Goal: Check status

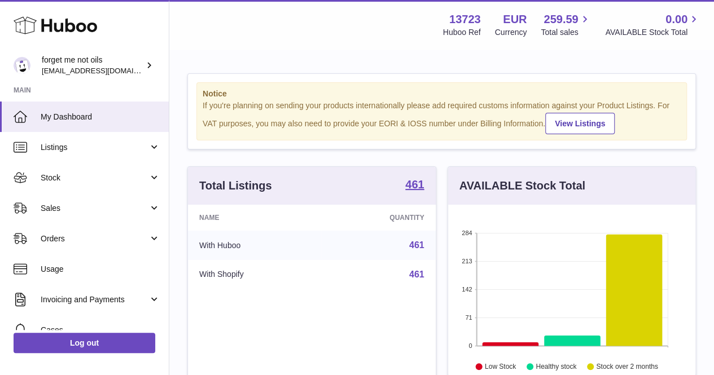
scroll to position [176, 247]
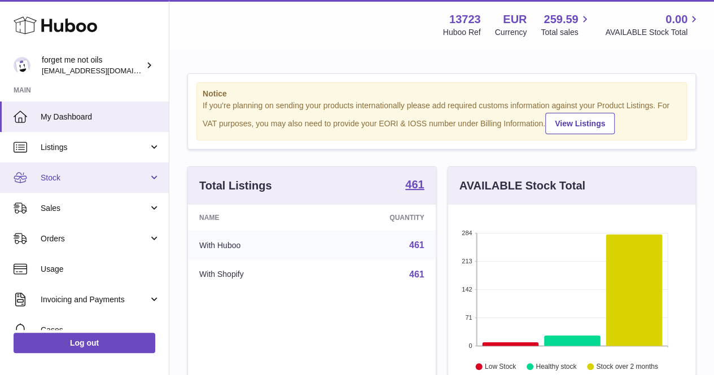
click at [89, 175] on span "Stock" at bounding box center [95, 178] width 108 height 11
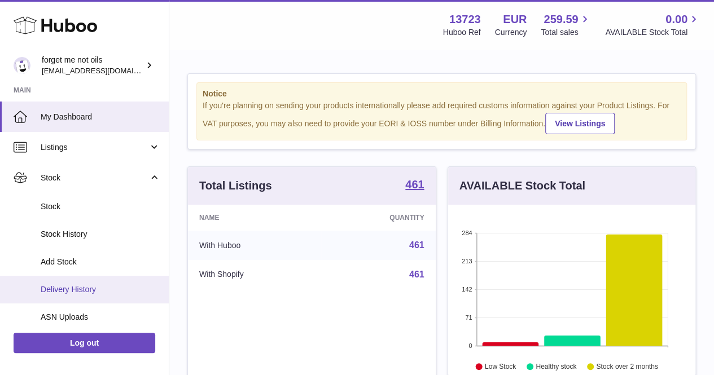
click at [73, 282] on link "Delivery History" at bounding box center [84, 290] width 169 height 28
click at [81, 286] on span "Delivery History" at bounding box center [101, 289] width 120 height 11
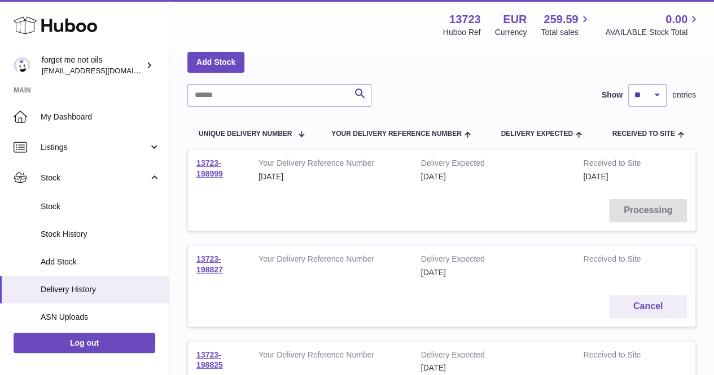
scroll to position [113, 0]
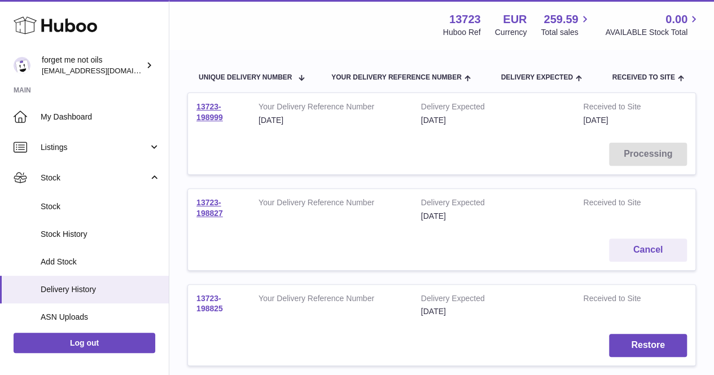
click at [201, 300] on link "13723-198825" at bounding box center [209, 304] width 27 height 20
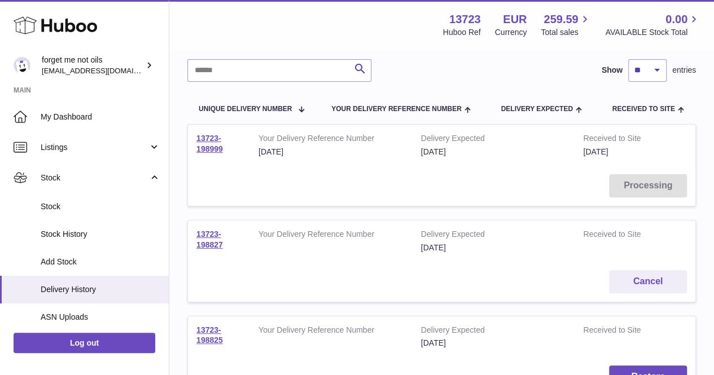
scroll to position [0, 0]
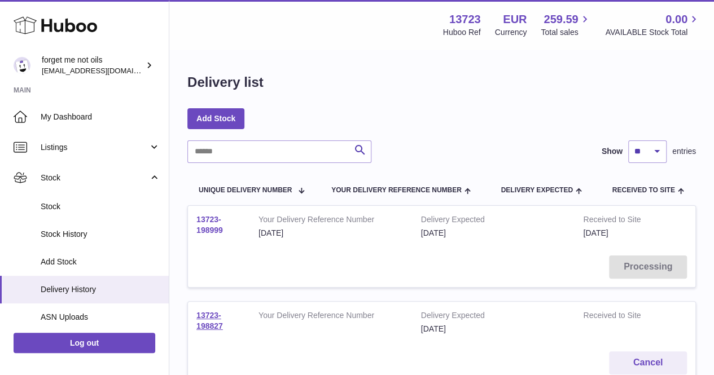
click at [199, 221] on link "13723-198999" at bounding box center [209, 225] width 27 height 20
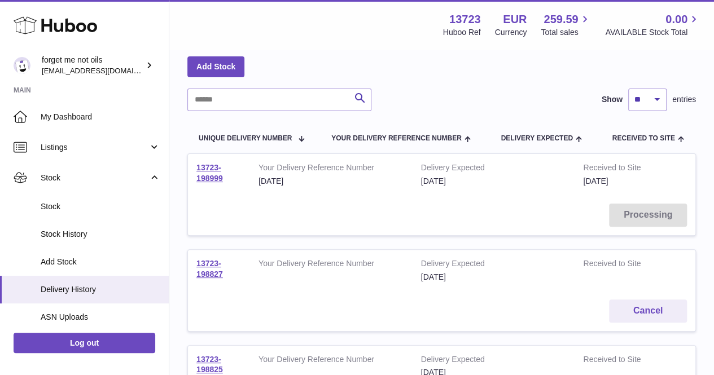
scroll to position [113, 0]
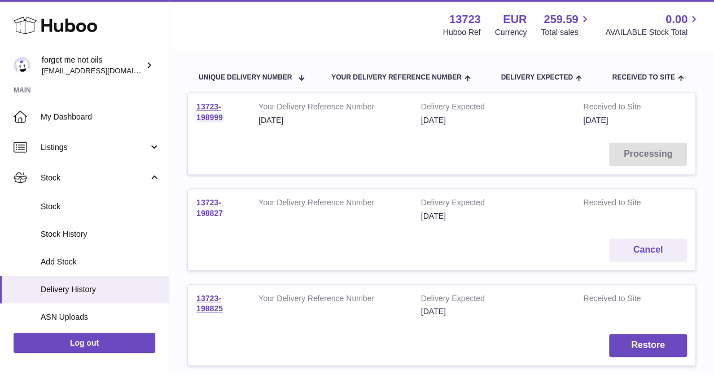
click at [202, 214] on link "13723-198827" at bounding box center [209, 208] width 27 height 20
drag, startPoint x: 232, startPoint y: 215, endPoint x: 184, endPoint y: 204, distance: 49.3
copy link "13723-198827"
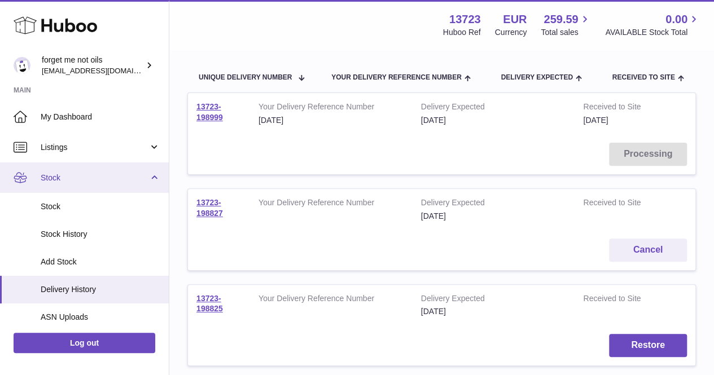
click at [112, 181] on span "Stock" at bounding box center [95, 178] width 108 height 11
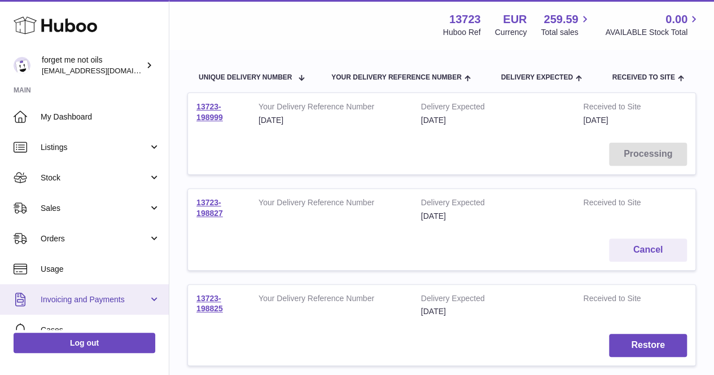
click at [88, 298] on span "Invoicing and Payments" at bounding box center [95, 300] width 108 height 11
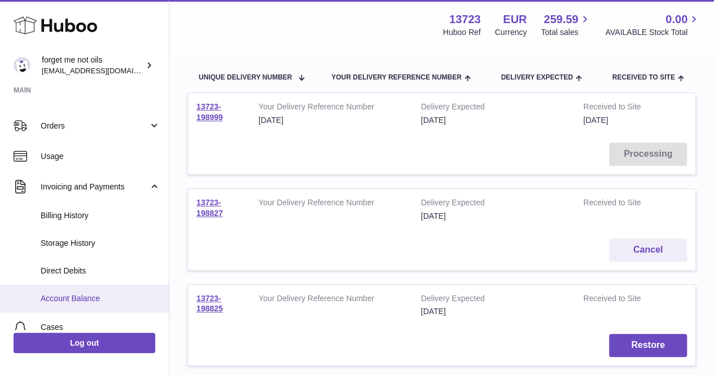
click at [76, 299] on span "Account Balance" at bounding box center [101, 298] width 120 height 11
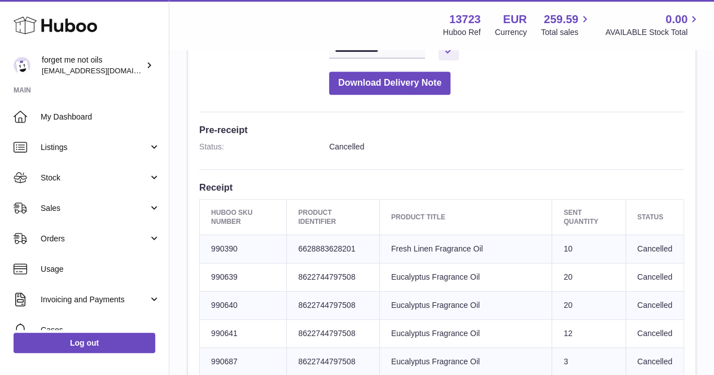
scroll to position [226, 0]
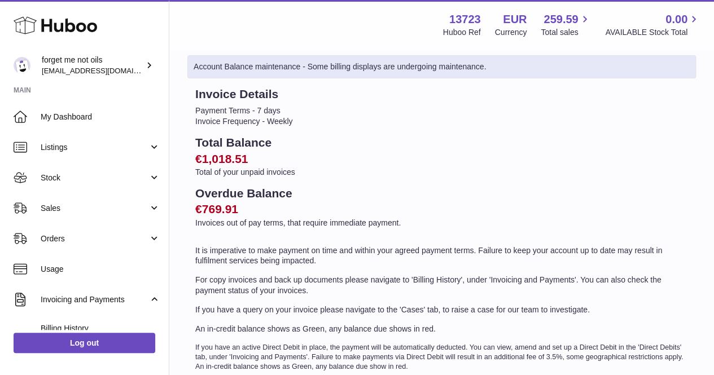
scroll to position [113, 0]
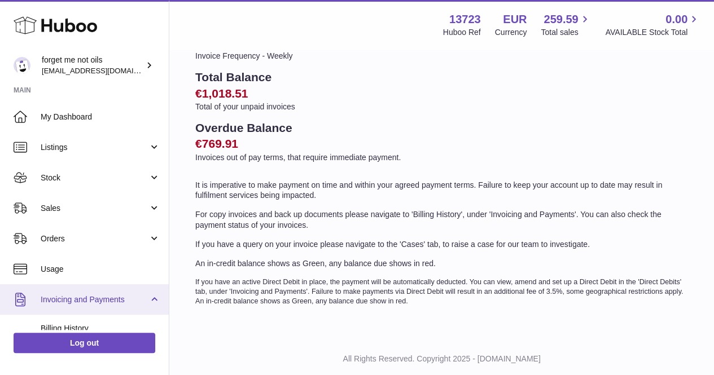
click at [96, 292] on link "Invoicing and Payments" at bounding box center [84, 299] width 169 height 30
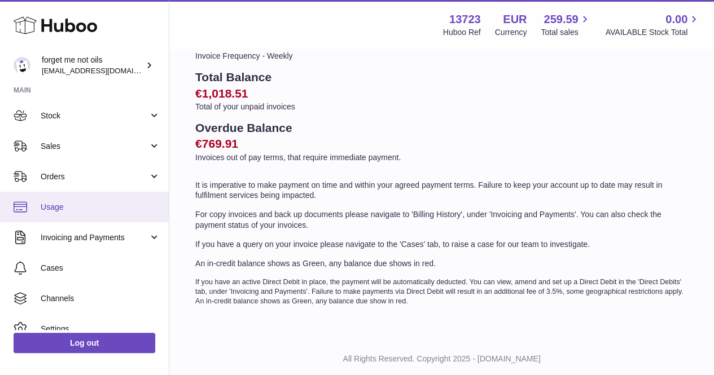
scroll to position [106, 0]
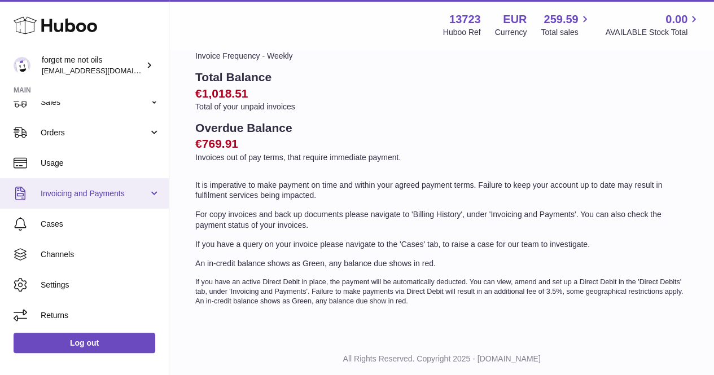
click at [150, 198] on link "Invoicing and Payments" at bounding box center [84, 193] width 169 height 30
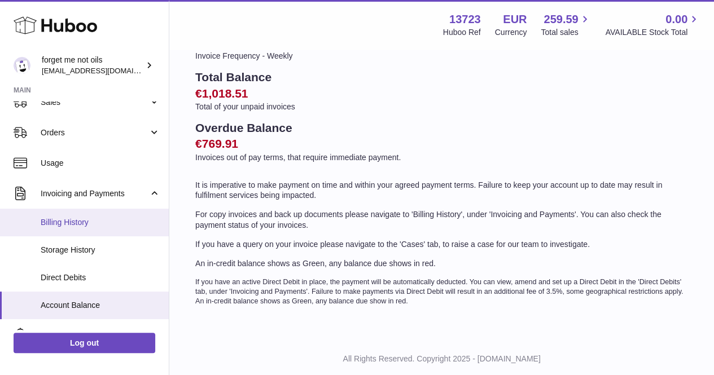
click at [85, 228] on link "Billing History" at bounding box center [84, 223] width 169 height 28
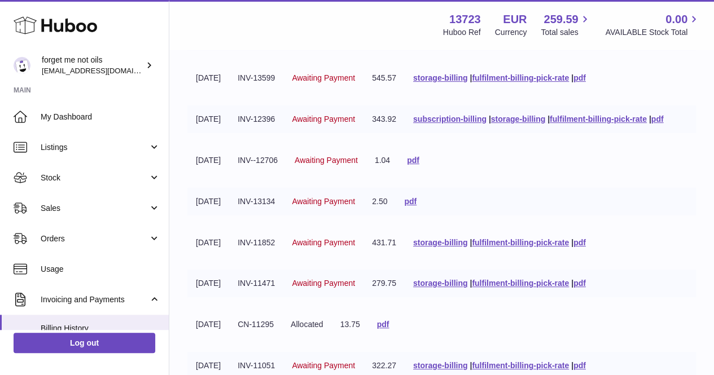
scroll to position [113, 0]
